Goal: Obtain resource: Download file/media

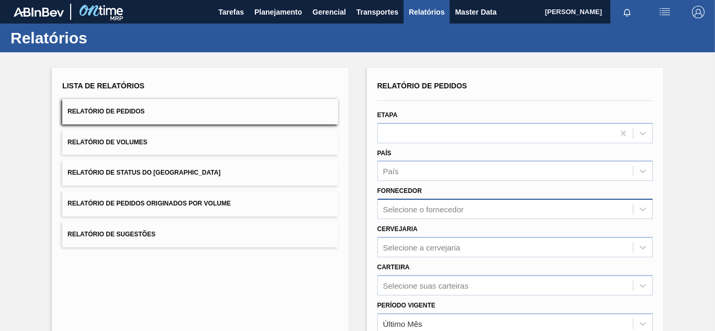
click at [468, 206] on div "Selecione o fornecedor" at bounding box center [515, 209] width 275 height 20
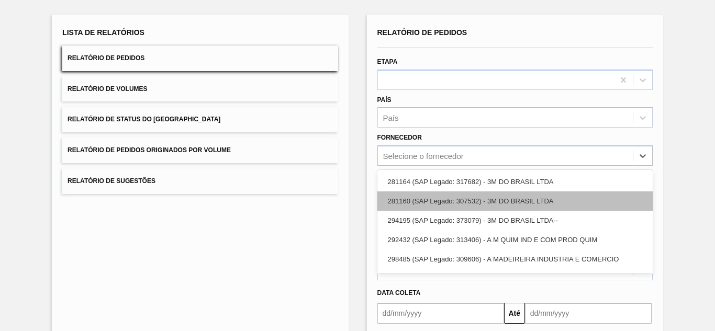
scroll to position [53, 0]
paste input "320622"
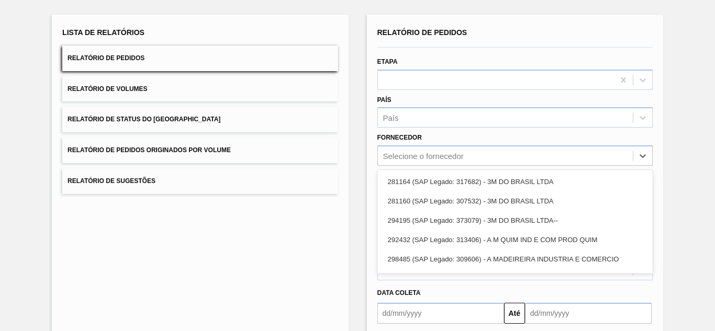
type input "320622"
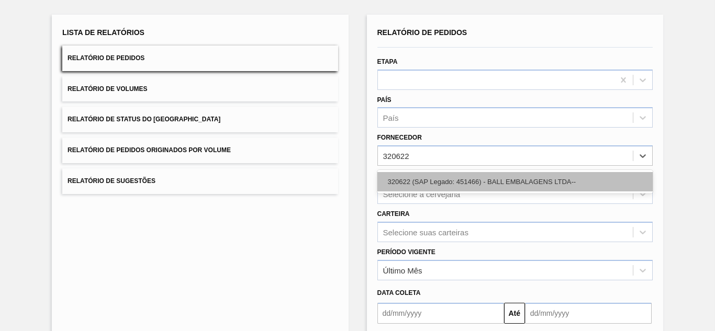
click at [418, 180] on div "320622 (SAP Legado: 451466) - BALL EMBALAGENS LTDA--" at bounding box center [515, 181] width 275 height 19
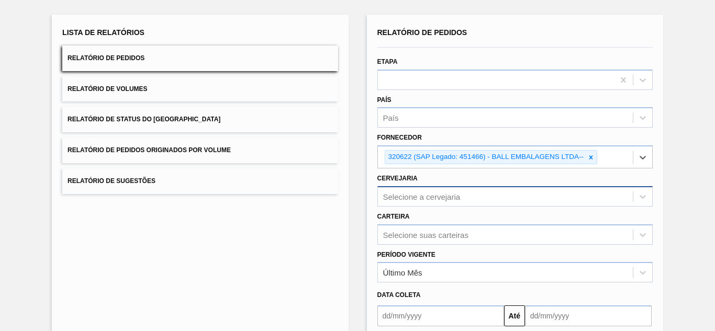
click at [406, 195] on div "Selecione a cervejaria" at bounding box center [515, 196] width 275 height 20
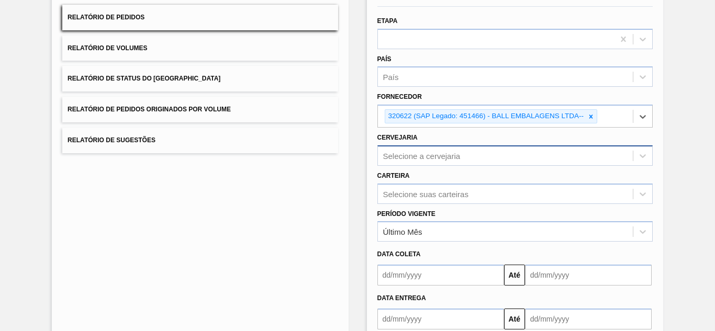
paste input "BR11"
type input "BR11"
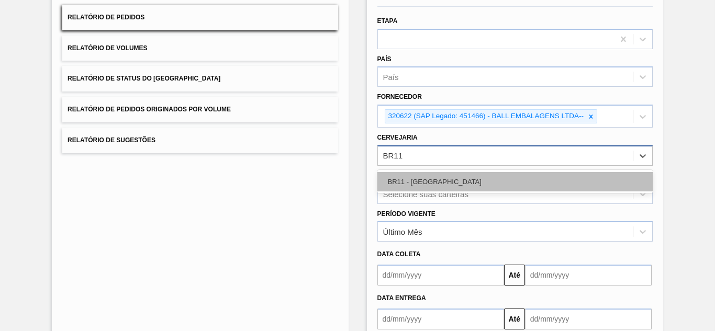
click at [418, 179] on div "BR11 - São Luís" at bounding box center [515, 181] width 275 height 19
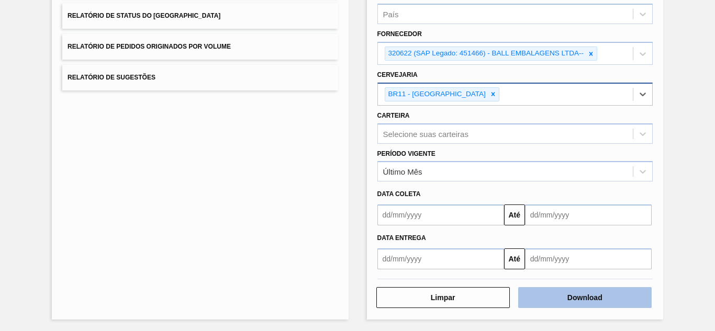
scroll to position [159, 0]
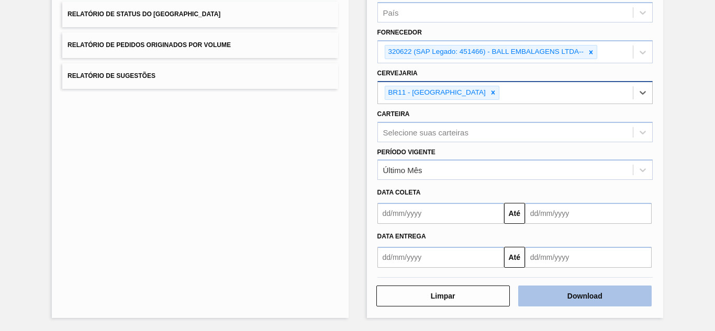
click at [572, 300] on button "Download" at bounding box center [585, 296] width 134 height 21
click at [550, 289] on button "Download" at bounding box center [585, 296] width 134 height 21
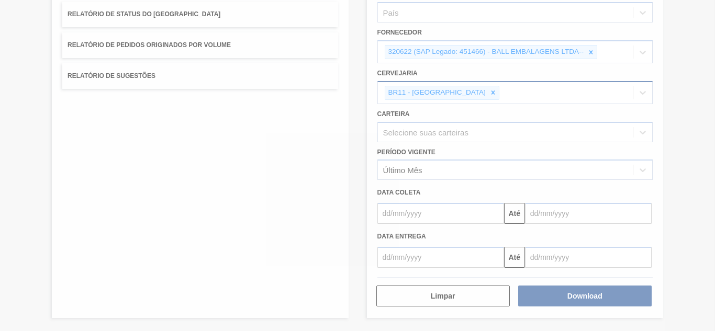
click at [692, 161] on div at bounding box center [357, 165] width 715 height 331
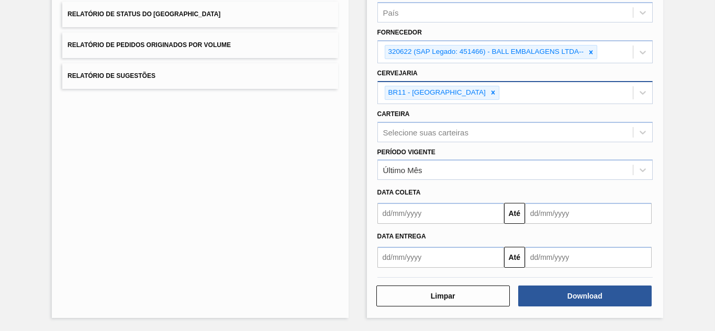
drag, startPoint x: 446, startPoint y: 92, endPoint x: 455, endPoint y: 87, distance: 10.3
click at [492, 92] on icon at bounding box center [494, 93] width 4 height 4
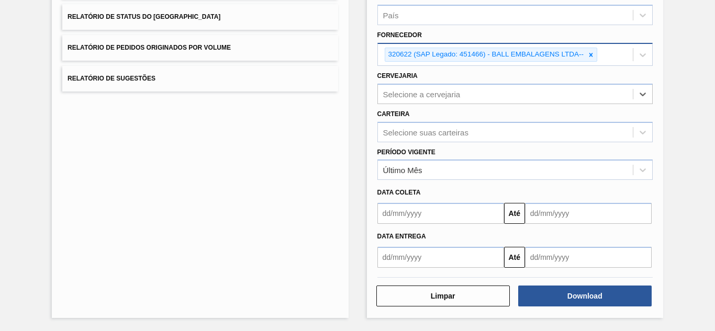
click at [591, 55] on icon at bounding box center [591, 54] width 7 height 7
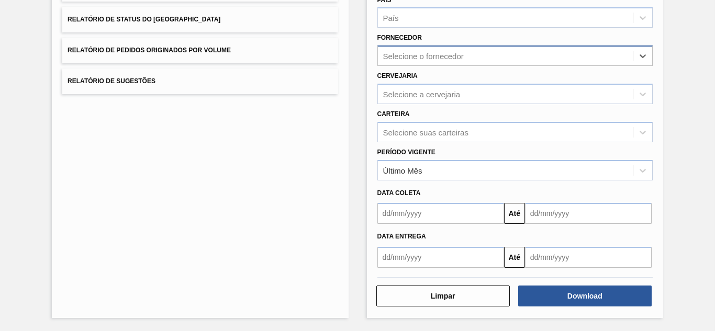
paste input "280304"
type input "280304"
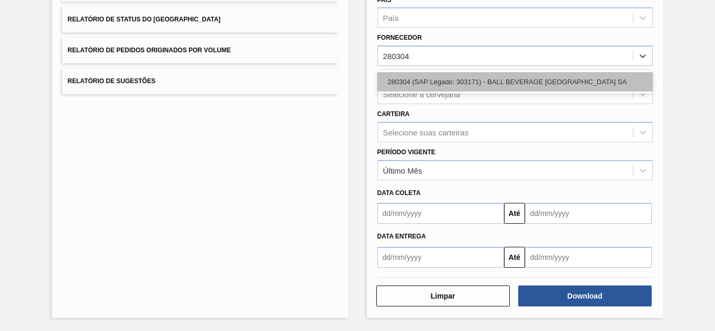
click at [430, 82] on div "280304 (SAP Legado: 303171) - BALL BEVERAGE [GEOGRAPHIC_DATA] SA" at bounding box center [515, 81] width 275 height 19
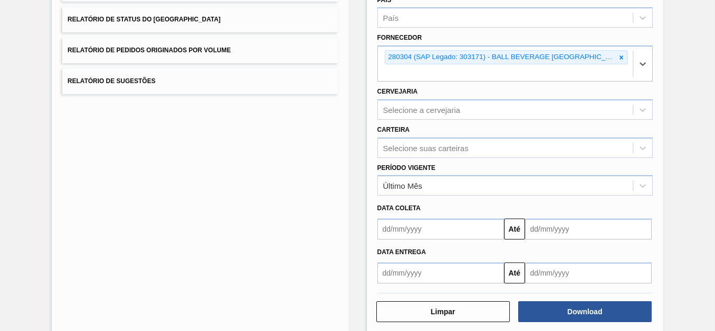
scroll to position [156, 0]
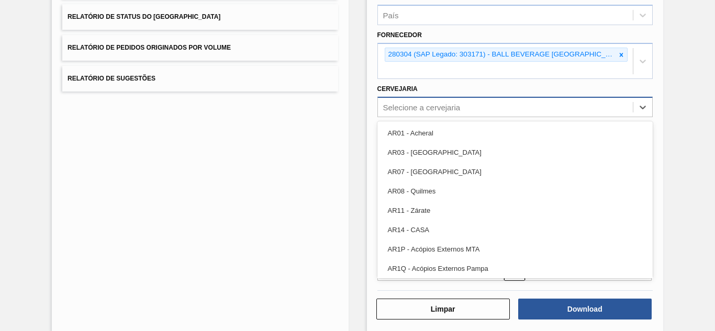
click at [422, 110] on div "Selecione a cervejaria" at bounding box center [421, 107] width 77 height 9
paste input "BR10"
type input "BR10"
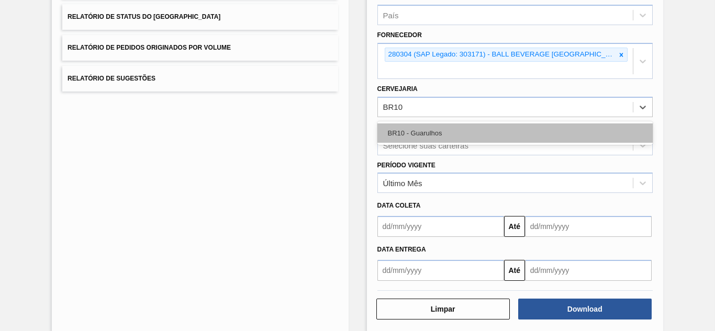
click at [414, 131] on div "BR10 - Guarulhos" at bounding box center [515, 133] width 275 height 19
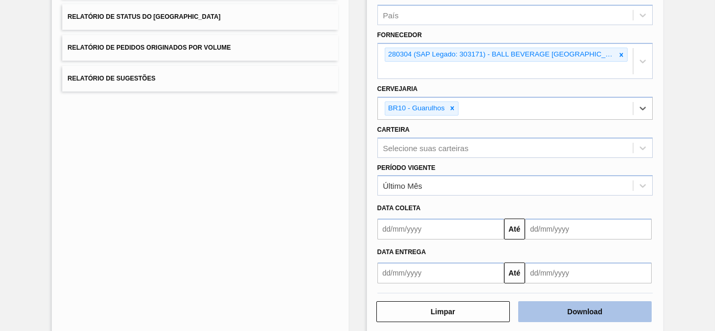
click at [574, 302] on button "Download" at bounding box center [585, 312] width 134 height 21
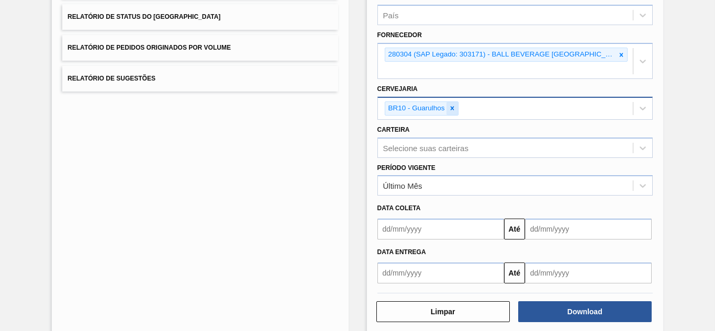
click at [453, 108] on icon at bounding box center [452, 108] width 7 height 7
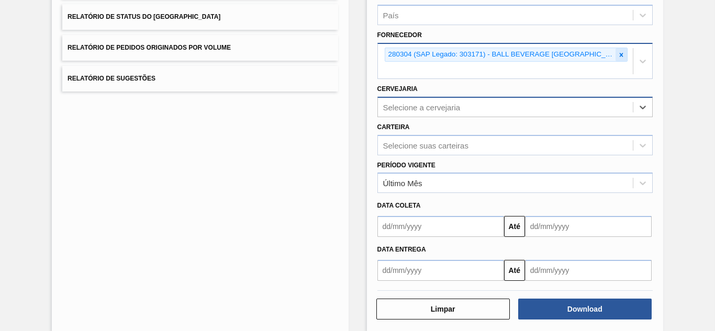
click at [621, 56] on icon at bounding box center [622, 55] width 4 height 4
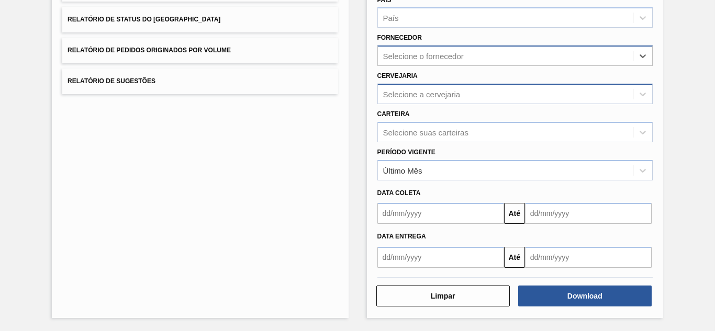
paste input "280268"
type input "280268"
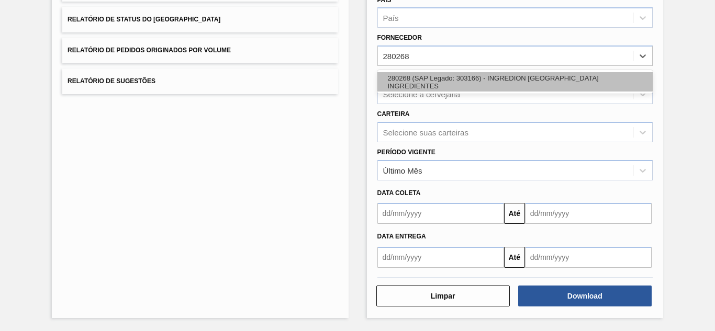
click at [425, 76] on div "280268 (SAP Legado: 303166) - INGREDION BRASIL INGREDIENTES" at bounding box center [515, 81] width 275 height 19
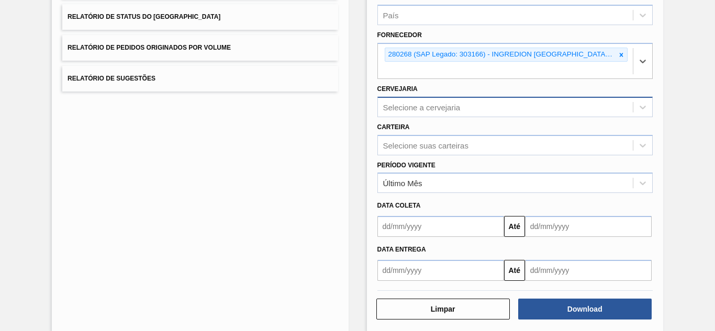
click at [427, 109] on div "Selecione a cervejaria" at bounding box center [421, 107] width 77 height 9
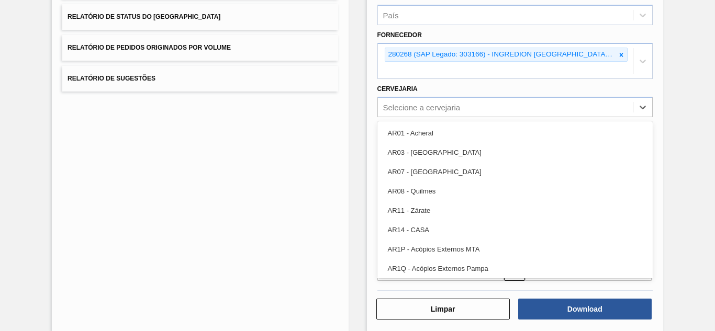
paste input "BR08"
type input "BR08"
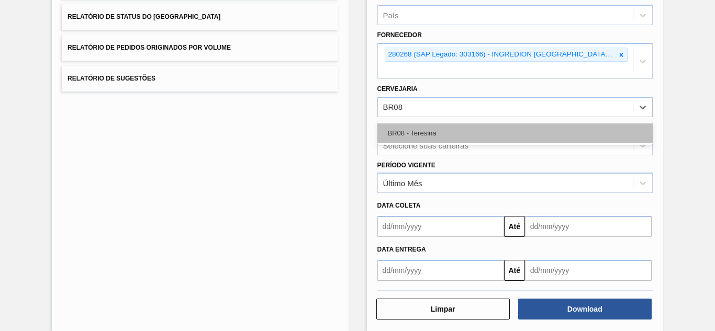
click at [415, 127] on div "BR08 - Teresina" at bounding box center [515, 133] width 275 height 19
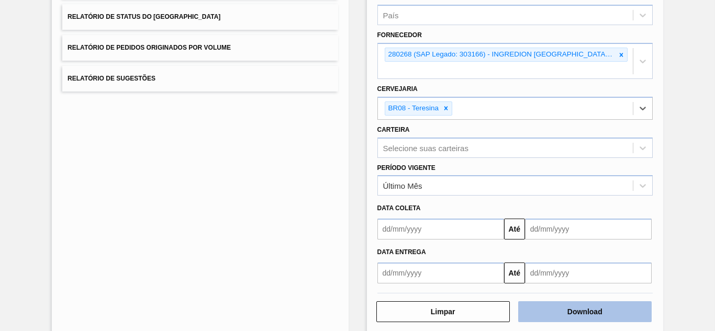
click at [555, 313] on button "Download" at bounding box center [585, 312] width 134 height 21
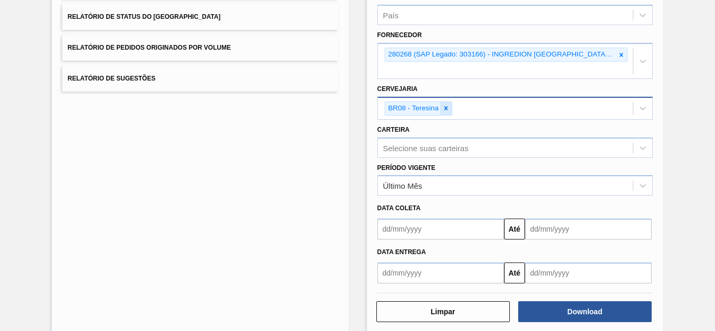
click at [444, 106] on icon at bounding box center [445, 108] width 7 height 7
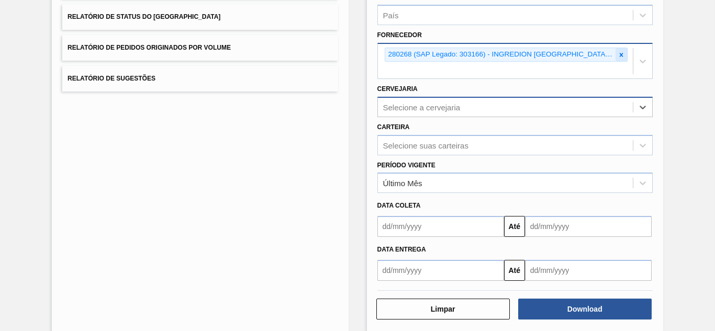
click at [619, 52] on icon at bounding box center [621, 54] width 7 height 7
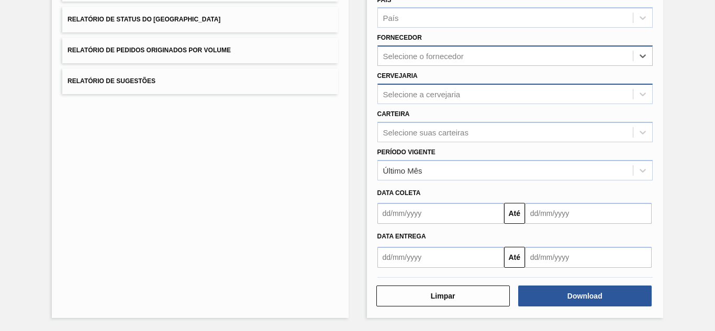
paste input "289877"
type input "289877"
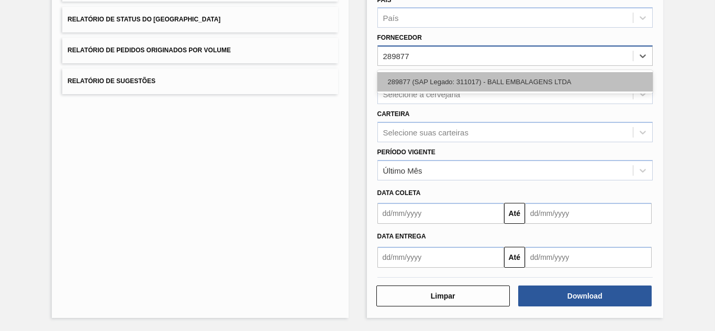
click at [416, 80] on div "289877 (SAP Legado: 311017) - BALL EMBALAGENS LTDA" at bounding box center [515, 81] width 275 height 19
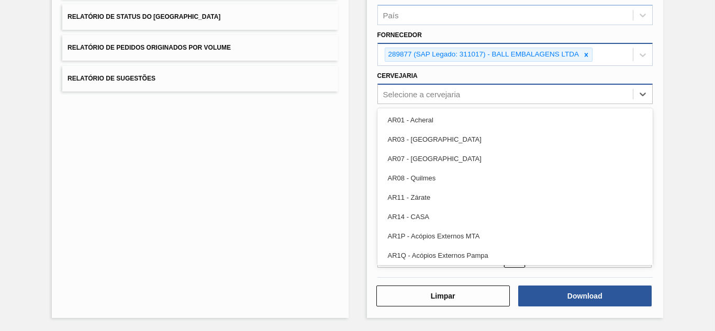
click at [412, 95] on div "Selecione a cervejaria" at bounding box center [421, 94] width 77 height 9
paste input "br13"
type input "br13"
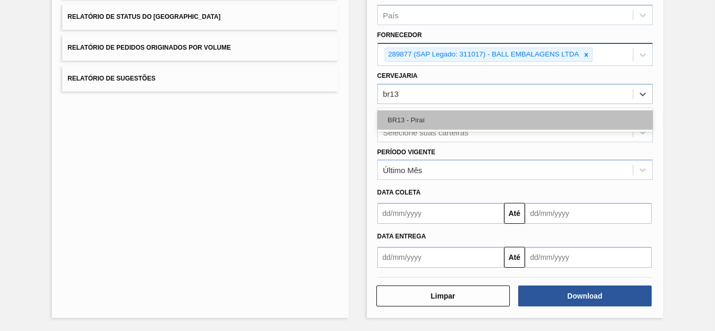
click at [408, 122] on div "BR13 - Piraí" at bounding box center [515, 119] width 275 height 19
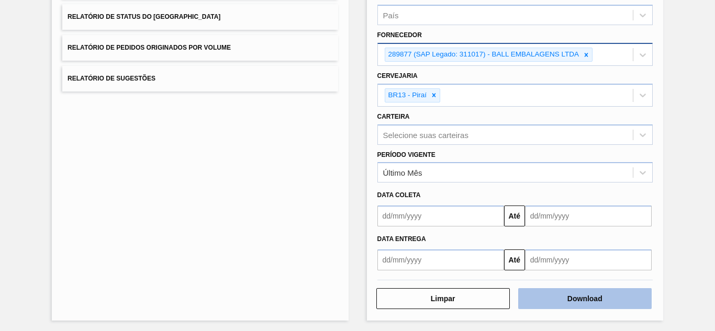
click at [558, 293] on button "Download" at bounding box center [585, 299] width 134 height 21
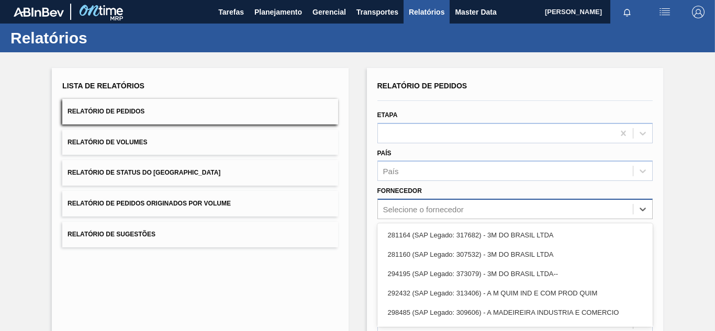
click at [412, 206] on div "option 281164 (SAP Legado: 317682) - 3M DO BRASIL LTDA focused, 1 of 101. 101 r…" at bounding box center [515, 209] width 275 height 20
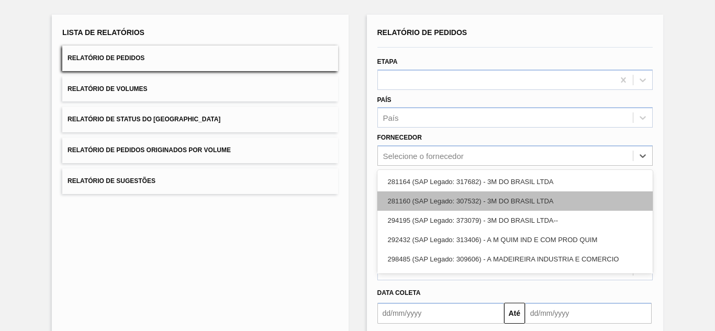
paste input "4500655993"
type input "4500655993"
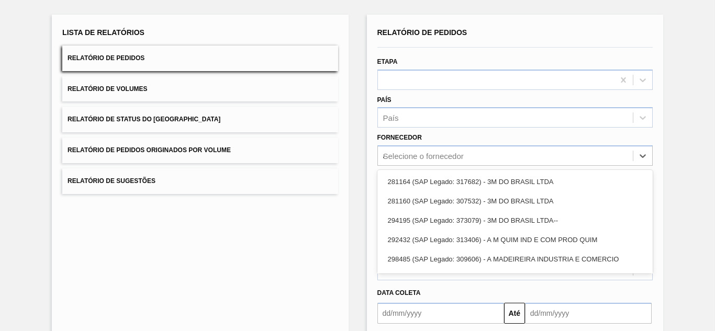
scroll to position [53, 0]
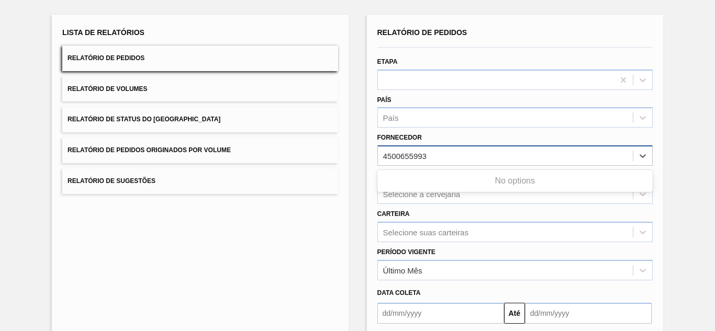
click at [409, 159] on input "4500655993" at bounding box center [405, 156] width 45 height 9
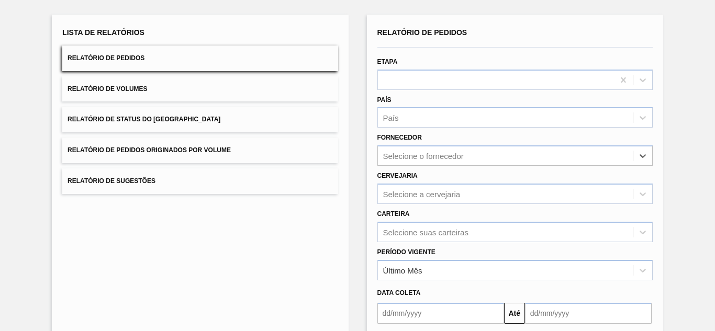
drag, startPoint x: 456, startPoint y: 159, endPoint x: 339, endPoint y: 145, distance: 118.1
click at [340, 145] on div "Lista de Relatórios Relatório de Pedidos Relatório de Volumes Relatório de Stat…" at bounding box center [357, 215] width 715 height 433
click at [412, 150] on div "Selecione o fornecedor" at bounding box center [505, 156] width 255 height 15
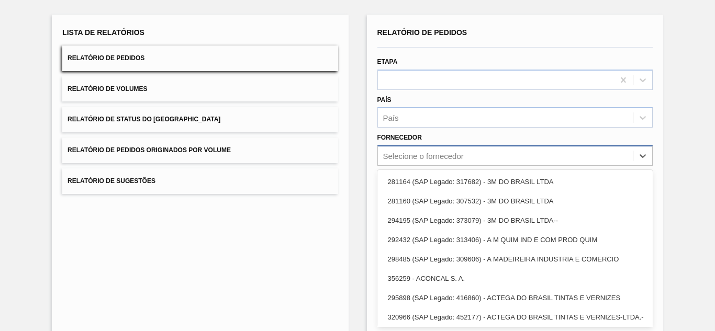
paste input "295247"
type input "295247"
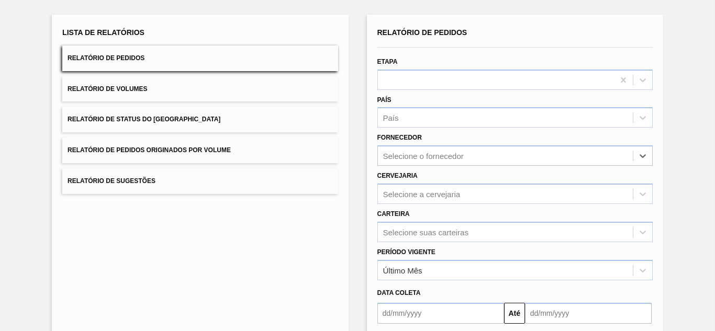
drag, startPoint x: 428, startPoint y: 153, endPoint x: 352, endPoint y: 150, distance: 76.5
click at [352, 150] on div "Lista de Relatórios Relatório de Pedidos Relatório de Volumes Relatório de Stat…" at bounding box center [357, 215] width 715 height 433
